Goal: Check status: Check status

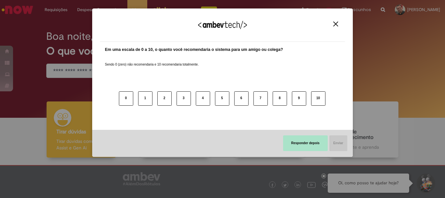
click at [291, 142] on button "Responder depois" at bounding box center [305, 143] width 45 height 16
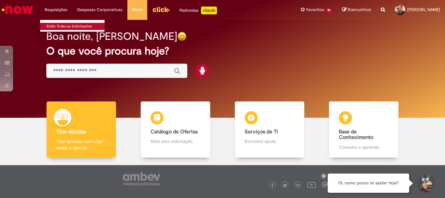
click at [66, 24] on link "Exibir Todas as Solicitações" at bounding box center [76, 26] width 72 height 7
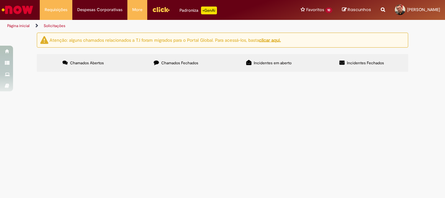
click at [178, 61] on span "Chamados Fechados" at bounding box center [179, 62] width 37 height 5
click at [0, 0] on span "Compras rápidas (Speed Buy)" at bounding box center [0, 0] width 0 height 0
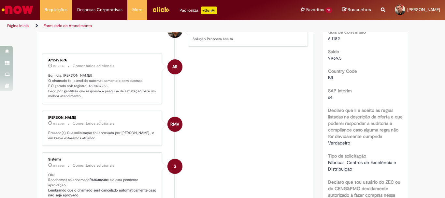
scroll to position [107, 0]
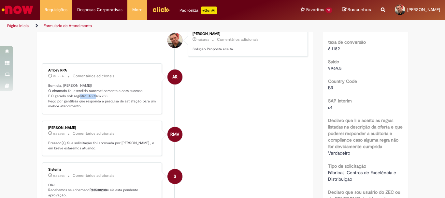
drag, startPoint x: 103, startPoint y: 98, endPoint x: 85, endPoint y: 95, distance: 18.4
click at [85, 95] on p "Bom dia, [PERSON_NAME]! O chamado foi atendido automaticamente e com sucesso. P…" at bounding box center [102, 96] width 108 height 26
copy p "4501437283"
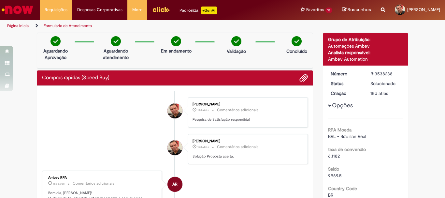
drag, startPoint x: 390, startPoint y: 74, endPoint x: 368, endPoint y: 74, distance: 21.8
click at [370, 74] on div "R13538238" at bounding box center [385, 73] width 30 height 7
copy div "R13538238"
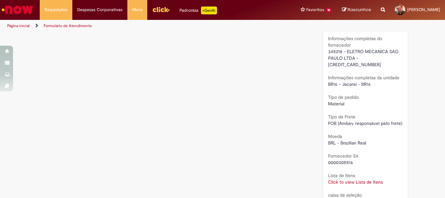
scroll to position [549, 0]
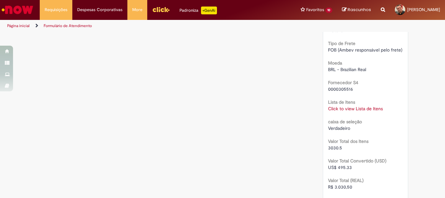
click at [338, 105] on link "Click to view Lista de Itens" at bounding box center [355, 108] width 55 height 6
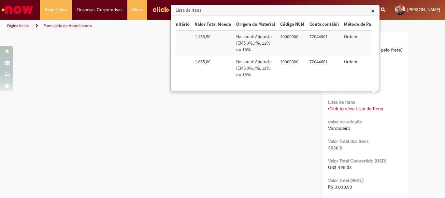
scroll to position [0, 270]
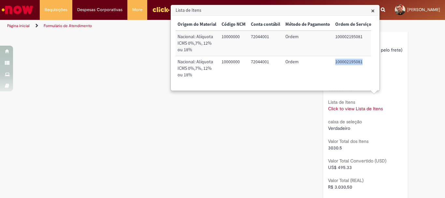
drag, startPoint x: 361, startPoint y: 62, endPoint x: 333, endPoint y: 63, distance: 27.7
click at [333, 63] on td "100002195081" at bounding box center [352, 68] width 41 height 25
copy td "100002195081"
